Goal: Information Seeking & Learning: Compare options

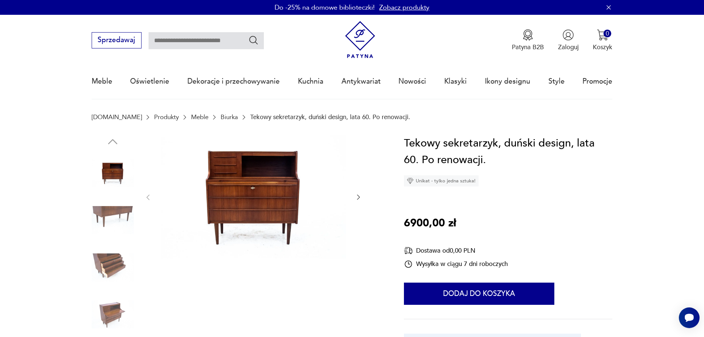
click at [247, 195] on img at bounding box center [253, 197] width 185 height 124
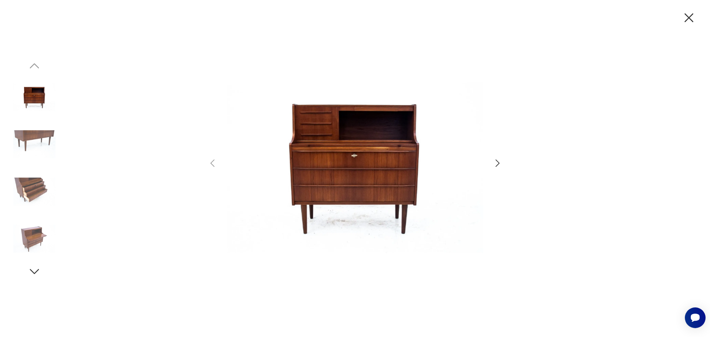
click at [337, 162] on img at bounding box center [355, 168] width 257 height 270
click at [690, 22] on icon "button" at bounding box center [689, 18] width 16 height 16
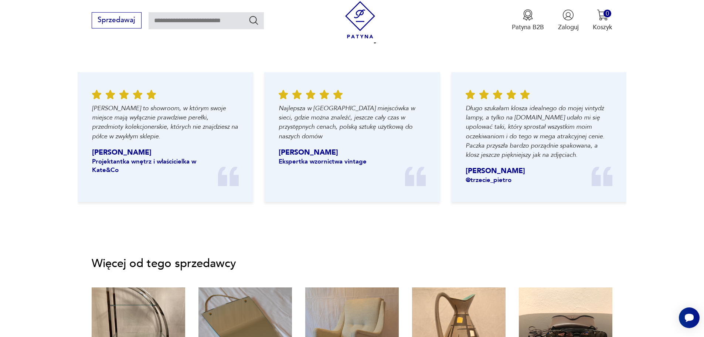
scroll to position [848, 0]
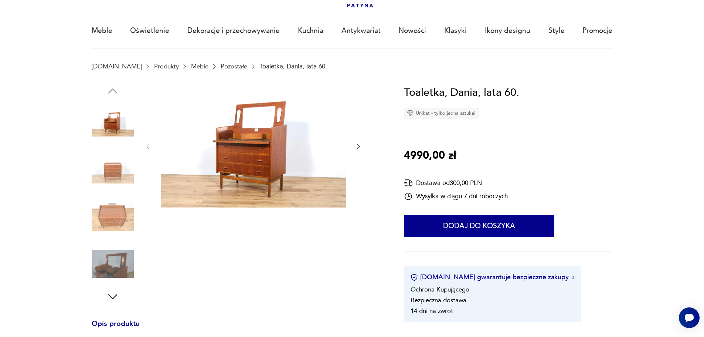
scroll to position [53, 0]
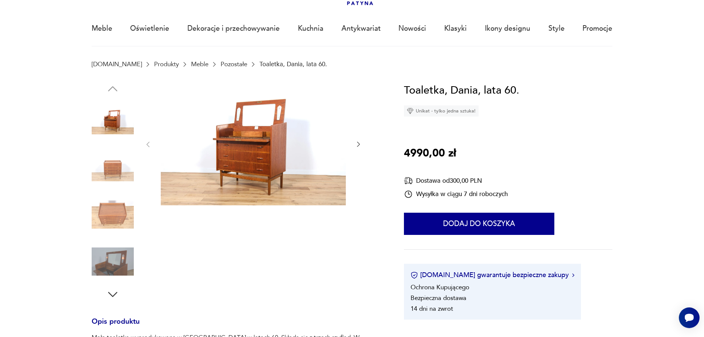
click at [118, 214] on img at bounding box center [113, 214] width 42 height 42
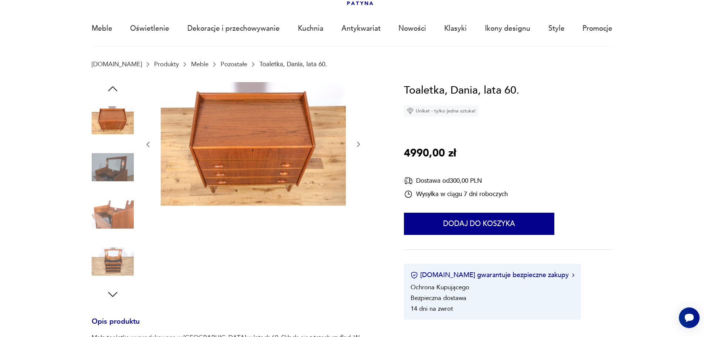
click at [128, 159] on img at bounding box center [113, 167] width 42 height 42
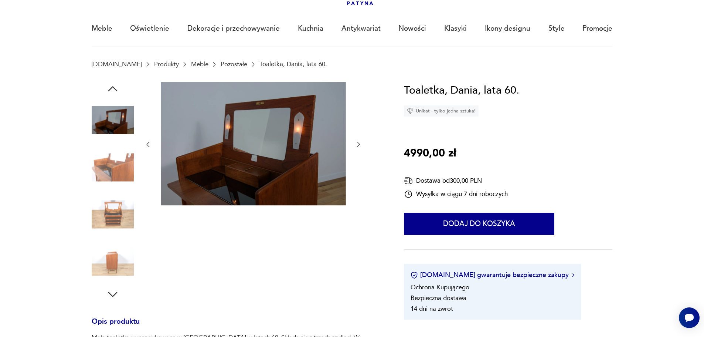
click at [127, 123] on img at bounding box center [113, 120] width 42 height 42
click at [102, 217] on img at bounding box center [113, 214] width 42 height 42
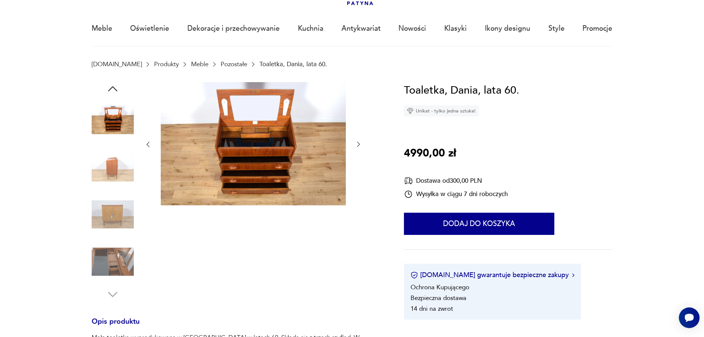
click at [124, 170] on img at bounding box center [113, 167] width 42 height 42
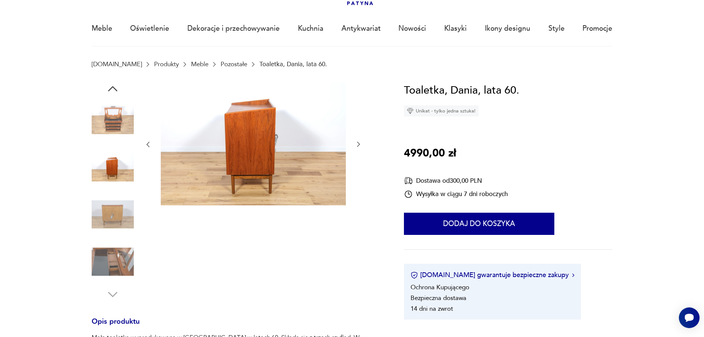
click at [114, 267] on img at bounding box center [113, 261] width 42 height 42
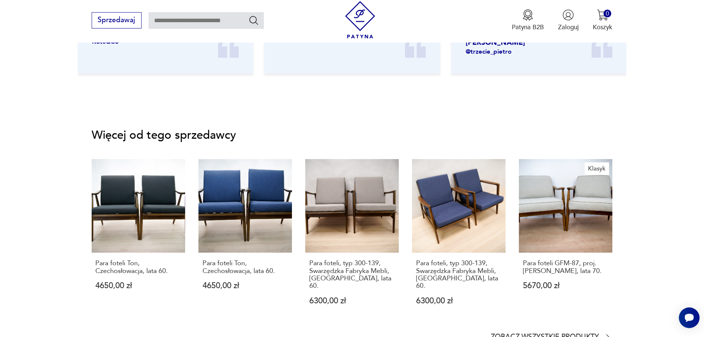
scroll to position [1065, 0]
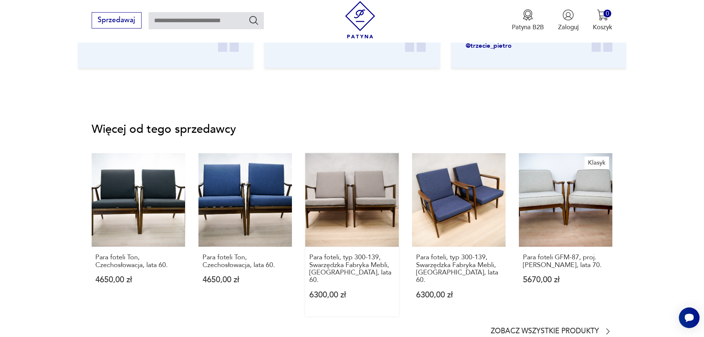
click at [317, 199] on link "Para foteli, typ 300-139, Swarzędzka Fabryka Mebli, Polska, lata 60. 6300,00 zł" at bounding box center [352, 234] width 94 height 163
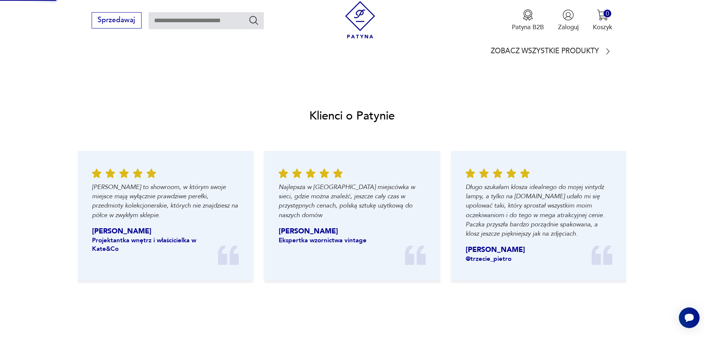
scroll to position [574, 0]
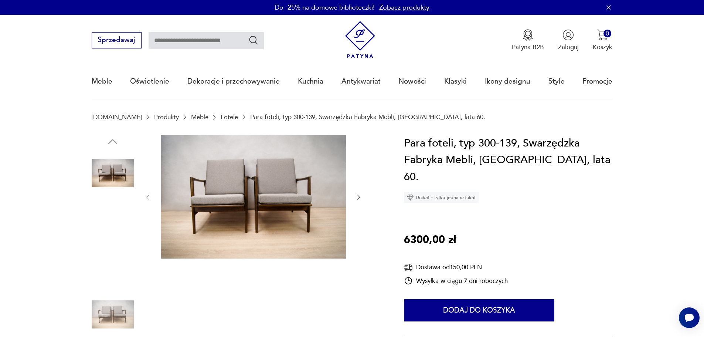
click at [103, 217] on img at bounding box center [113, 220] width 42 height 42
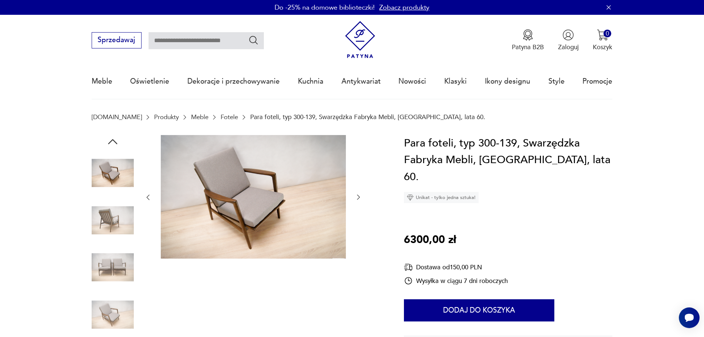
click at [121, 314] on img at bounding box center [113, 314] width 42 height 42
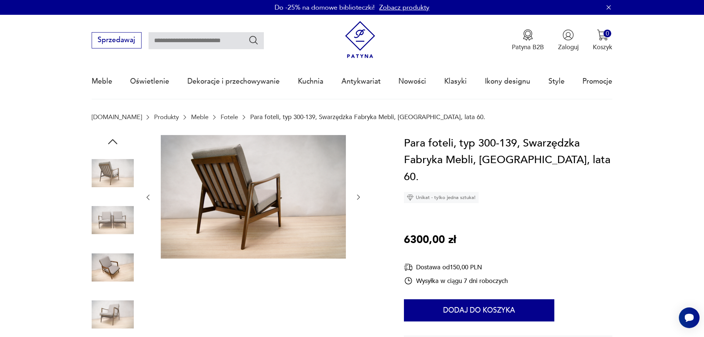
click at [224, 221] on img at bounding box center [253, 197] width 185 height 124
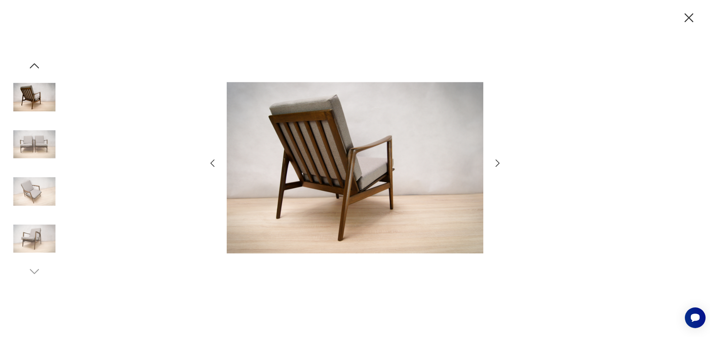
click at [499, 166] on icon "button" at bounding box center [497, 163] width 11 height 11
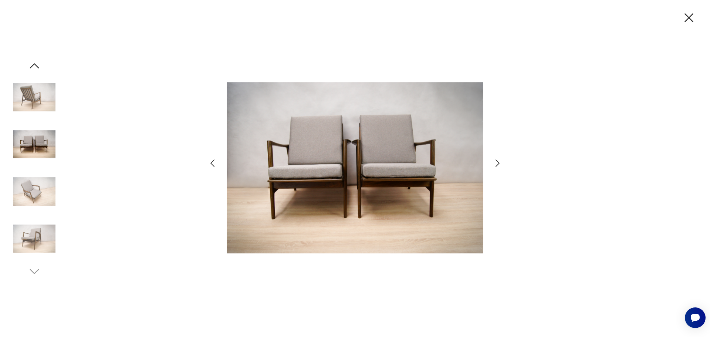
click at [499, 166] on icon "button" at bounding box center [497, 163] width 11 height 11
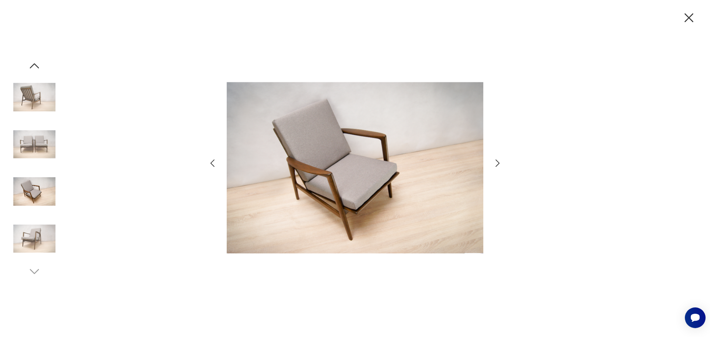
click at [686, 18] on icon "button" at bounding box center [689, 18] width 16 height 16
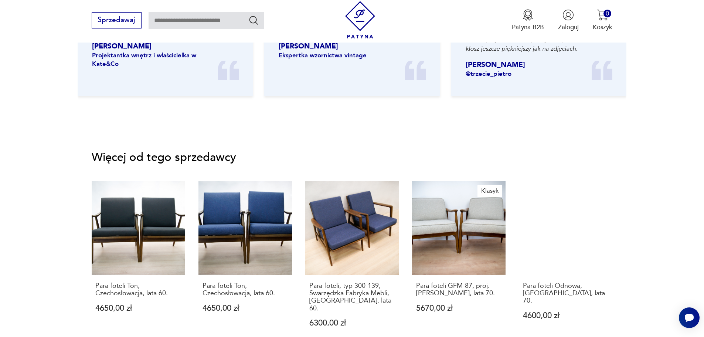
scroll to position [1071, 0]
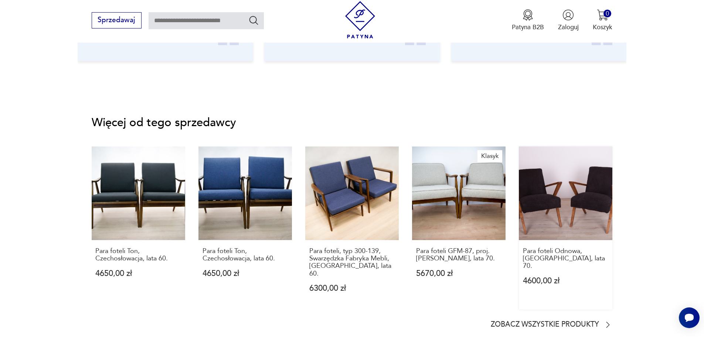
click at [547, 193] on link "Para foteli Odnowa, Polska, lata 70. 4600,00 zł" at bounding box center [566, 227] width 94 height 163
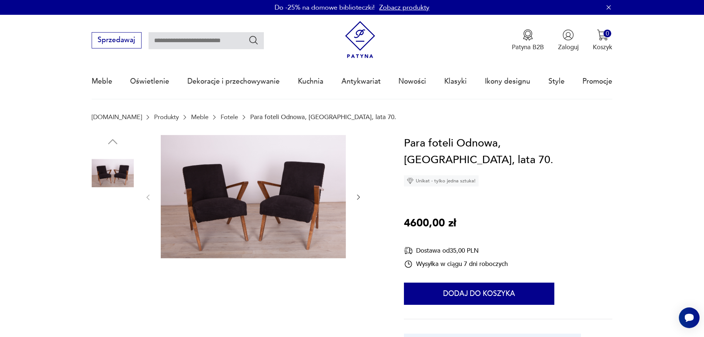
click at [113, 204] on img at bounding box center [113, 220] width 42 height 42
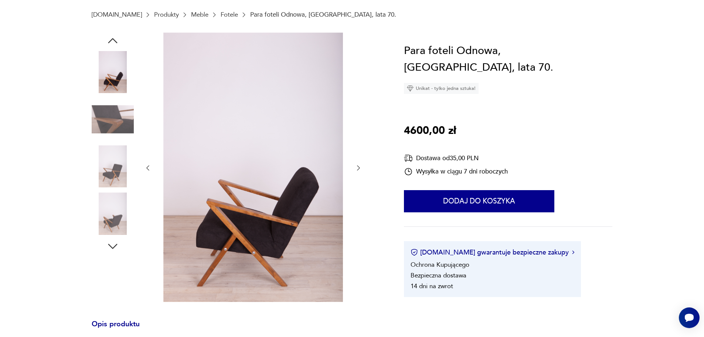
scroll to position [128, 0]
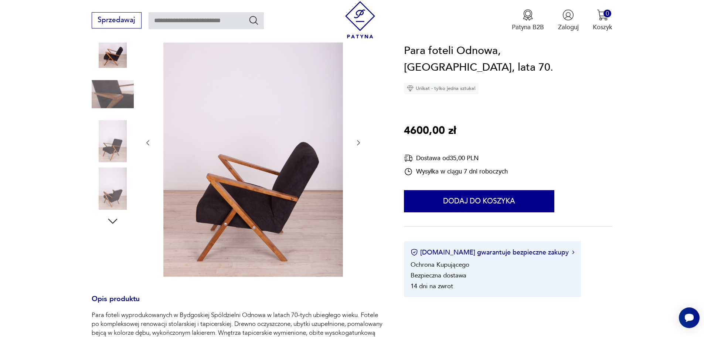
click at [129, 188] on img at bounding box center [113, 188] width 42 height 42
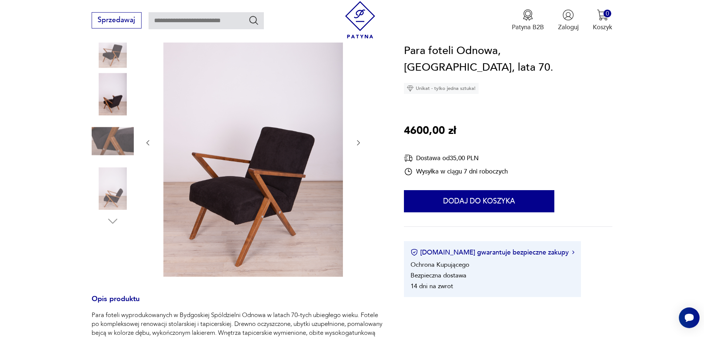
click at [109, 148] on img at bounding box center [113, 141] width 42 height 42
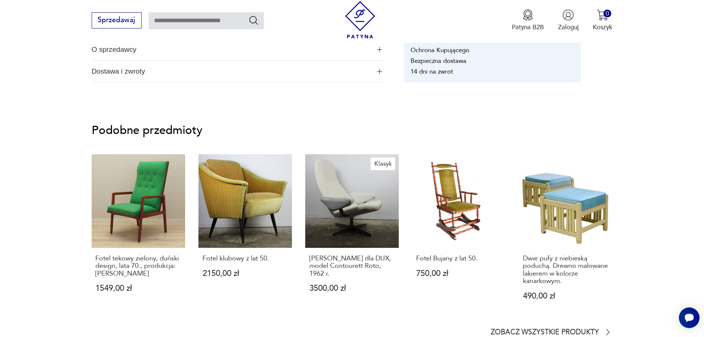
scroll to position [572, 0]
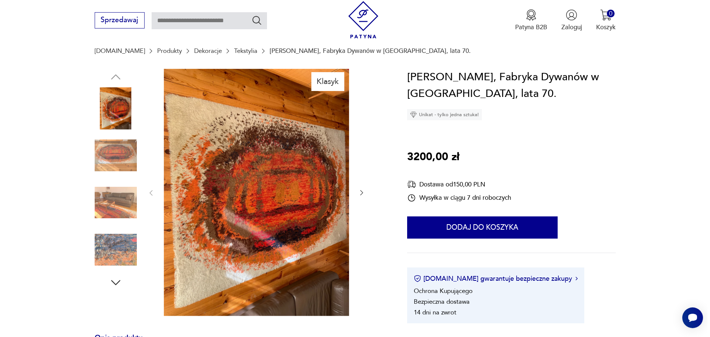
scroll to position [74, 0]
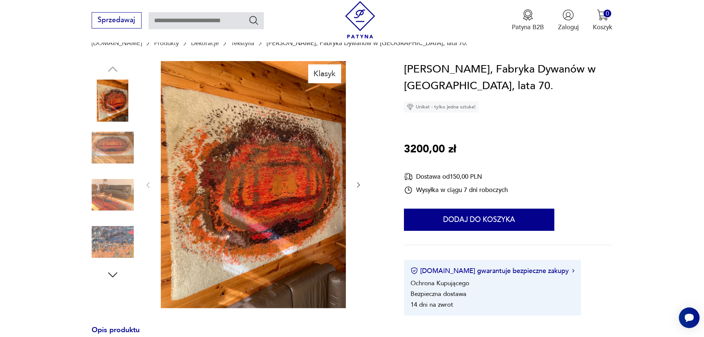
click at [105, 191] on img at bounding box center [113, 195] width 42 height 42
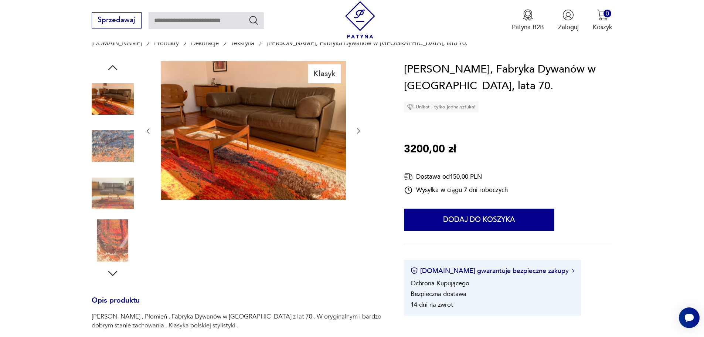
click at [232, 132] on img at bounding box center [253, 130] width 185 height 139
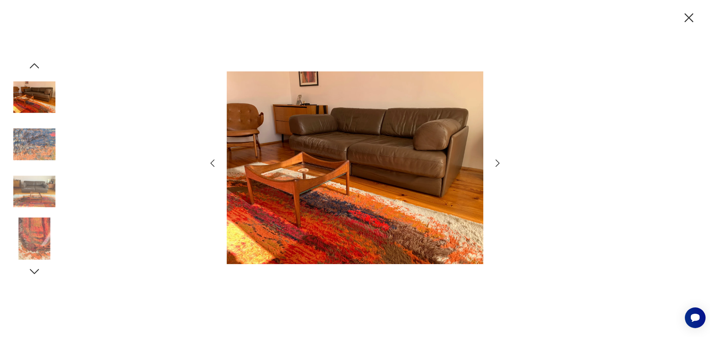
click at [35, 147] on img at bounding box center [34, 144] width 42 height 42
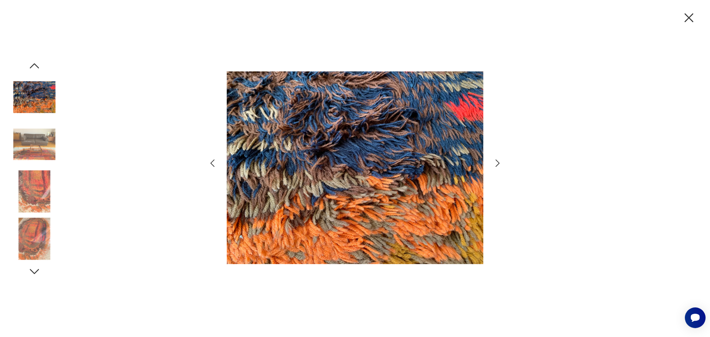
click at [37, 185] on img at bounding box center [34, 191] width 42 height 42
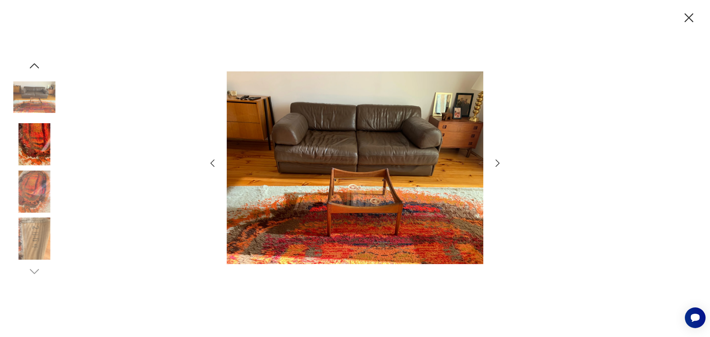
click at [38, 200] on img at bounding box center [34, 191] width 42 height 42
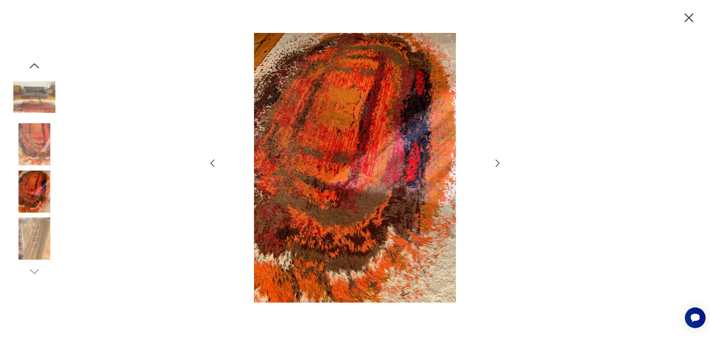
click at [36, 227] on img at bounding box center [34, 238] width 42 height 42
